Goal: Task Accomplishment & Management: Manage account settings

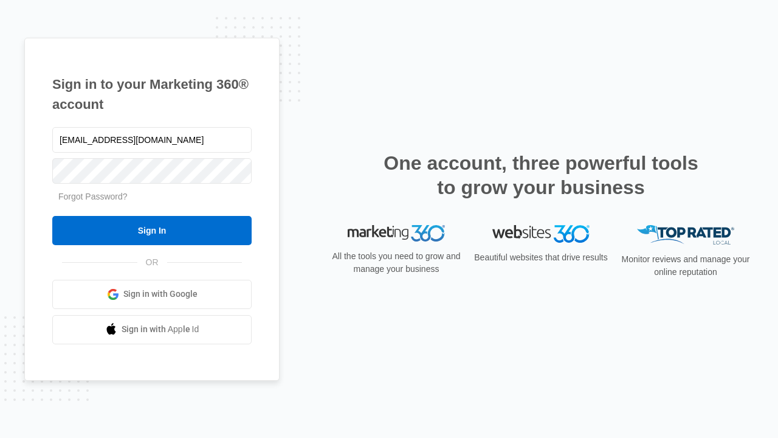
type input "dankie614@gmail.com"
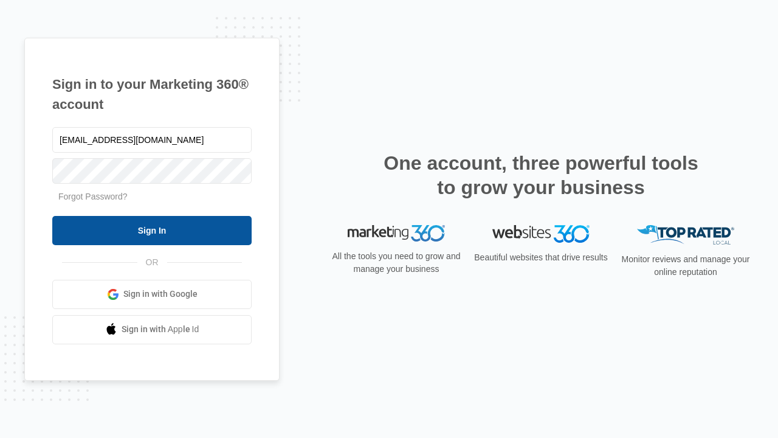
click at [152, 230] on input "Sign In" at bounding box center [151, 230] width 199 height 29
